Goal: Task Accomplishment & Management: Manage account settings

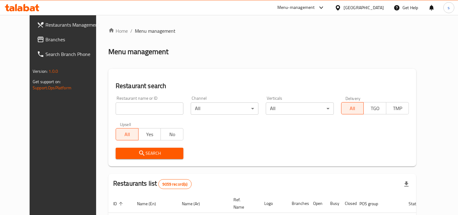
click at [45, 41] on span "Branches" at bounding box center [73, 39] width 56 height 7
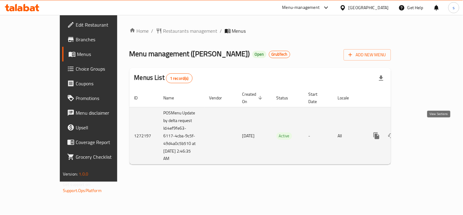
click at [424, 132] on icon "enhanced table" at bounding box center [420, 135] width 7 height 7
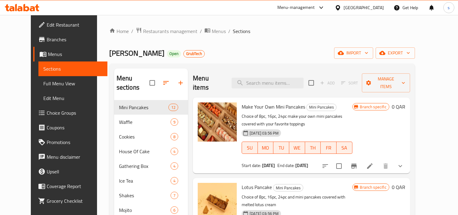
click at [48, 56] on span "Menus" at bounding box center [75, 53] width 55 height 7
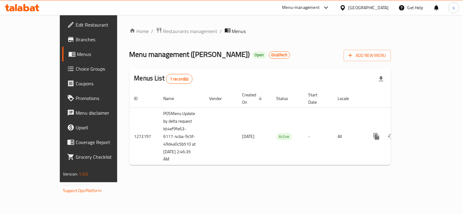
click at [372, 4] on div "[GEOGRAPHIC_DATA]" at bounding box center [364, 7] width 59 height 15
click at [382, 6] on div "[GEOGRAPHIC_DATA]" at bounding box center [369, 7] width 40 height 7
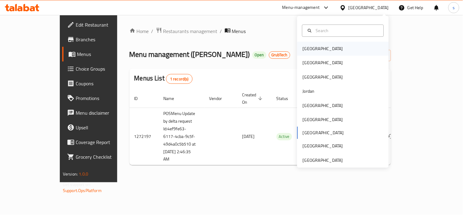
click at [307, 49] on div "[GEOGRAPHIC_DATA]" at bounding box center [323, 48] width 40 height 7
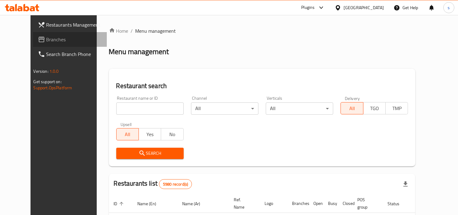
click at [46, 41] on span "Branches" at bounding box center [74, 39] width 56 height 7
